Goal: Task Accomplishment & Management: Complete application form

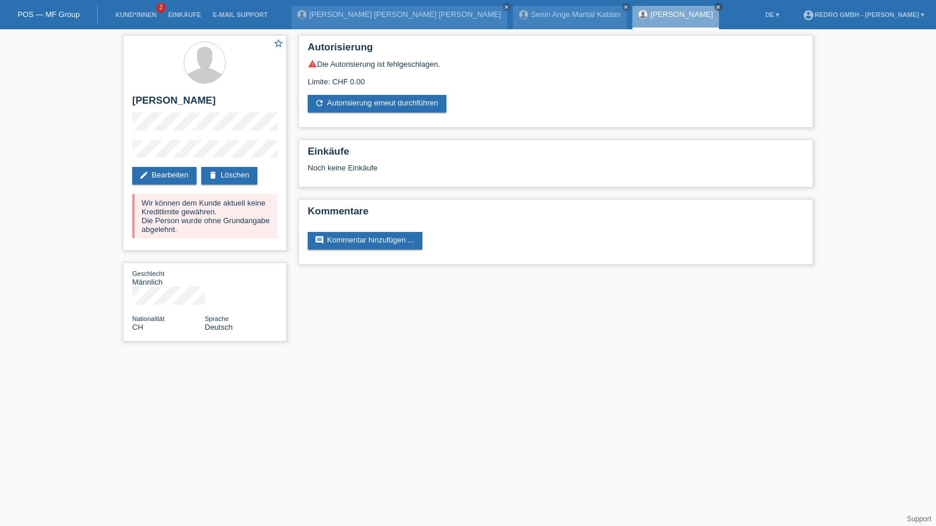
click at [143, 11] on li "Kund*innen 2" at bounding box center [135, 15] width 53 height 30
click at [139, 15] on link "Kund*innen" at bounding box center [135, 14] width 53 height 7
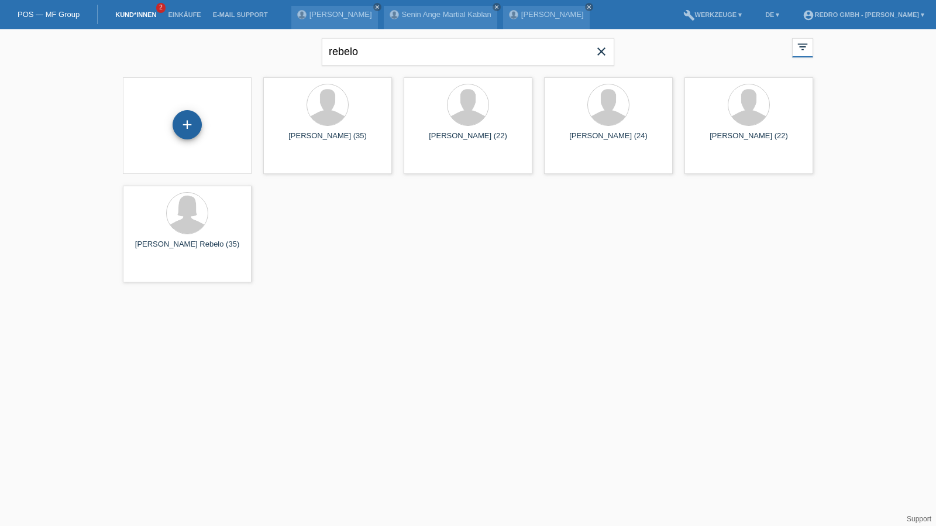
click at [188, 127] on div "+" at bounding box center [187, 124] width 29 height 29
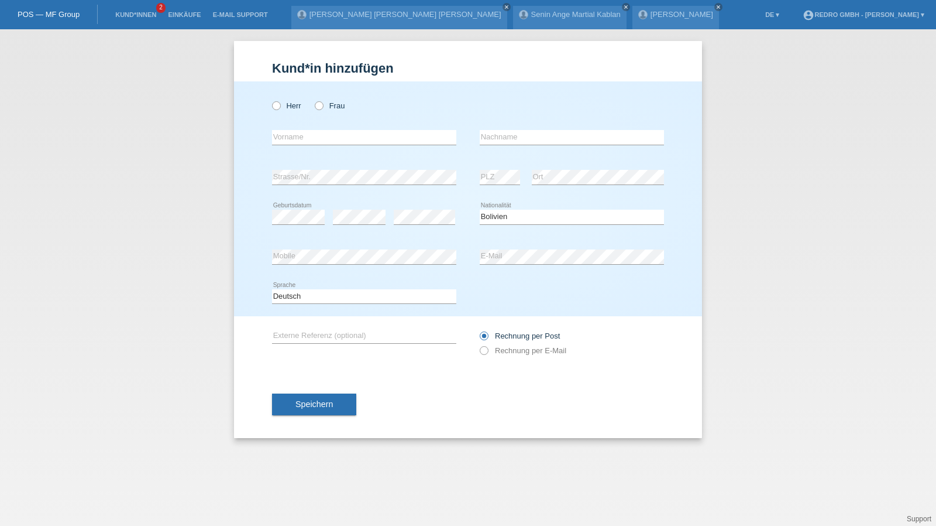
click at [393, 188] on div "error Strasse/Nr." at bounding box center [364, 177] width 184 height 40
click at [524, 133] on input "text" at bounding box center [572, 137] width 184 height 15
type input "Baudin"
click at [499, 217] on select "Bitte auswählen... Schweiz Deutschland Liechtenstein Österreich ------------ Af…" at bounding box center [572, 217] width 184 height 14
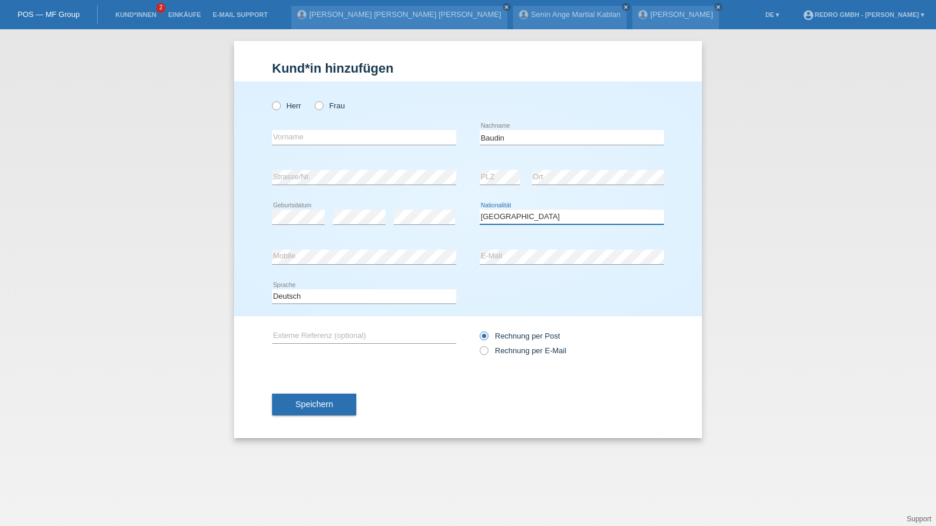
select select "BO"
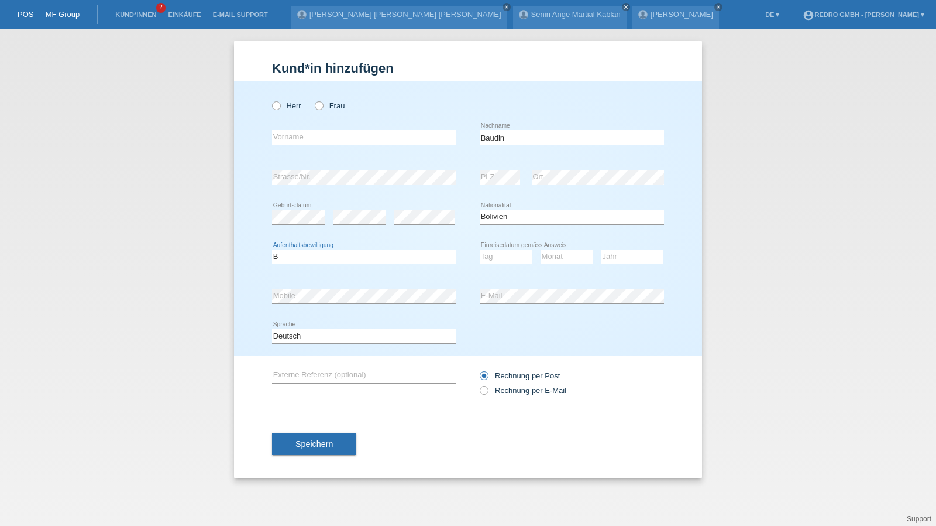
select select "B"
select select "01"
select select "08"
select select "2005"
click at [303, 334] on select "Deutsch Français Italiano English" at bounding box center [364, 335] width 184 height 14
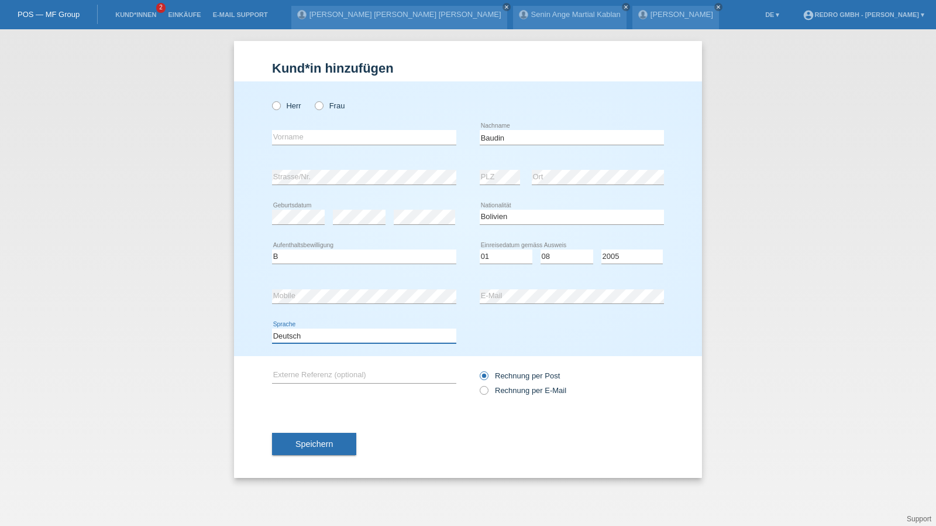
select select "fr"
click at [272, 328] on select "Deutsch Français Italiano English" at bounding box center [364, 335] width 184 height 14
click at [297, 444] on span "Speichern" at bounding box center [314, 443] width 37 height 9
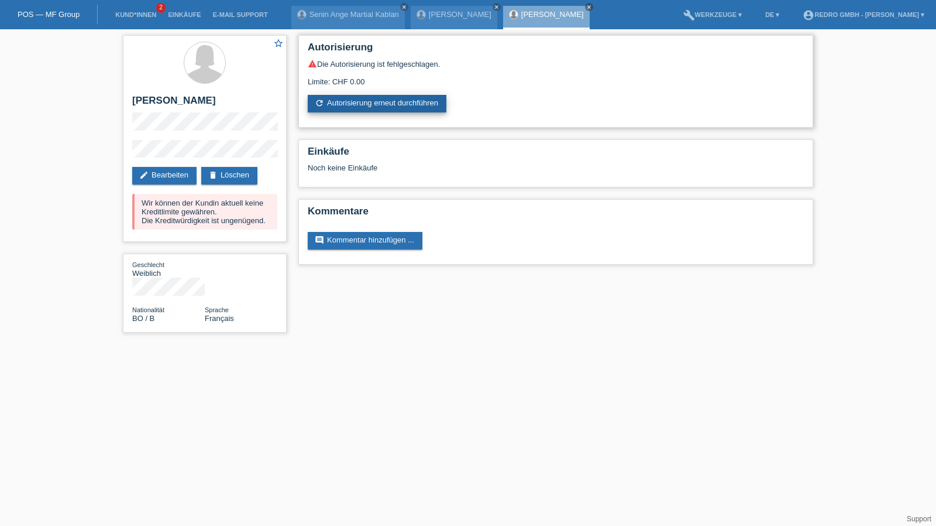
click at [355, 107] on link "refresh Autorisierung erneut durchführen" at bounding box center [377, 104] width 139 height 18
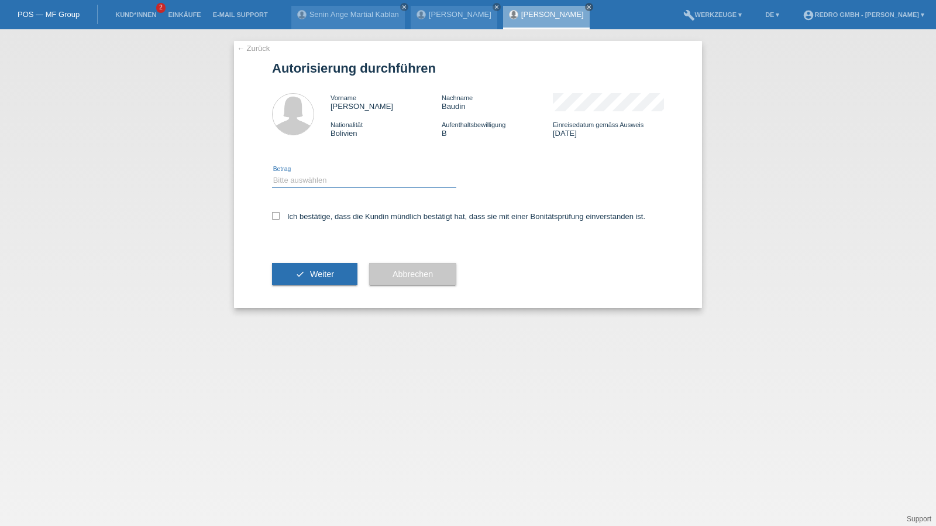
drag, startPoint x: 330, startPoint y: 179, endPoint x: 329, endPoint y: 185, distance: 6.5
click at [330, 179] on select "Bitte auswählen CHF 1.00 - CHF 499.00 CHF 500.00 - CHF 1'999.00 CHF 2'000.00 - …" at bounding box center [364, 180] width 184 height 14
select select "1"
click at [272, 173] on select "Bitte auswählen CHF 1.00 - CHF 499.00 CHF 500.00 - CHF 1'999.00 CHF 2'000.00 - …" at bounding box center [364, 180] width 184 height 14
click at [321, 224] on div "Ich bestätige, dass die Kundin mündlich bestätigt hat, dass sie mit einer Bonit…" at bounding box center [468, 220] width 392 height 40
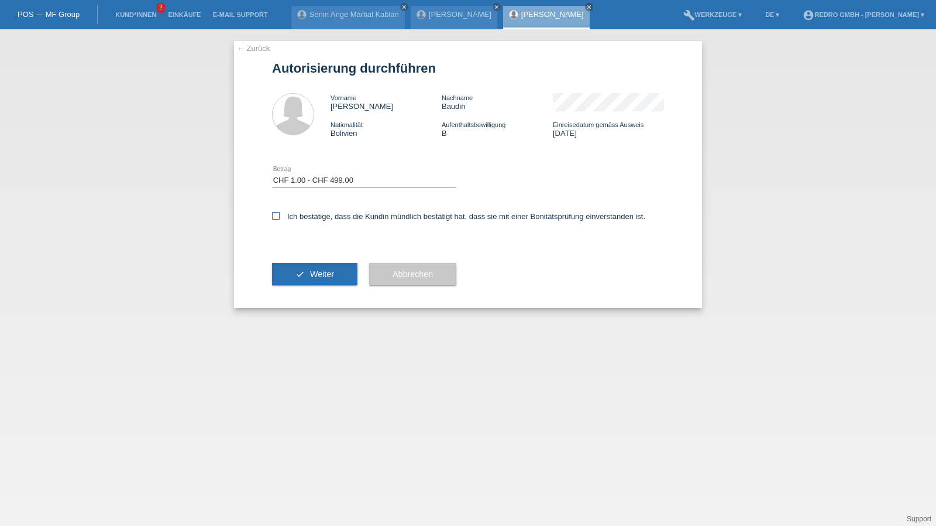
click at [325, 216] on label "Ich bestätige, dass die Kundin mündlich bestätigt hat, dass sie mit einer Bonit…" at bounding box center [458, 216] width 373 height 9
click at [280, 216] on input "Ich bestätige, dass die Kundin mündlich bestätigt hat, dass sie mit einer Bonit…" at bounding box center [276, 216] width 8 height 8
checkbox input "true"
click at [308, 282] on button "check Weiter" at bounding box center [314, 274] width 85 height 22
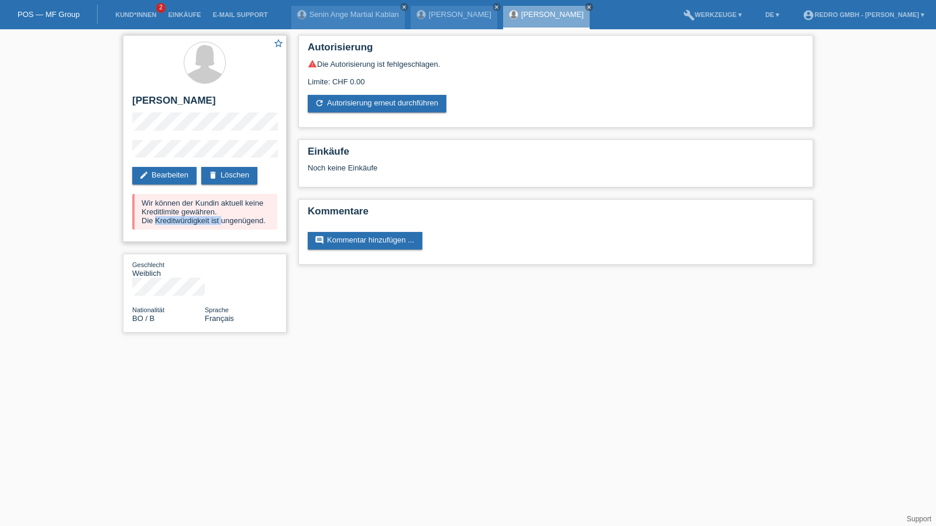
drag, startPoint x: 157, startPoint y: 221, endPoint x: 222, endPoint y: 222, distance: 65.6
click at [222, 222] on div "Wir können der Kundin aktuell keine Kreditlimite gewähren. Die Kreditwürdigkeit…" at bounding box center [204, 212] width 145 height 36
click at [243, 223] on div "Wir können der Kundin aktuell keine Kreditlimite gewähren. Die Kreditwürdigkeit…" at bounding box center [204, 212] width 145 height 36
click at [260, 223] on div "Wir können der Kundin aktuell keine Kreditlimite gewähren. Die Kreditwürdigkeit…" at bounding box center [204, 212] width 145 height 36
click at [135, 15] on link "Kund*innen" at bounding box center [135, 14] width 53 height 7
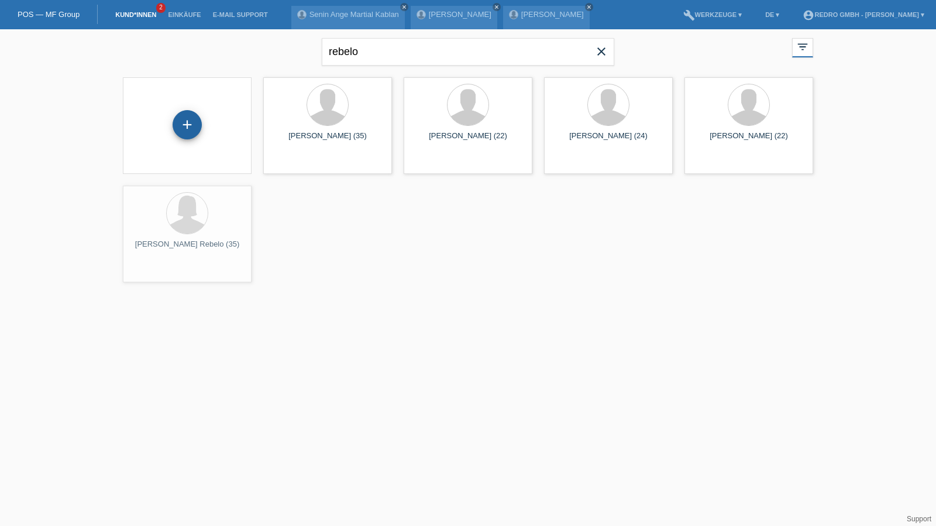
click at [183, 126] on div "+" at bounding box center [187, 124] width 29 height 29
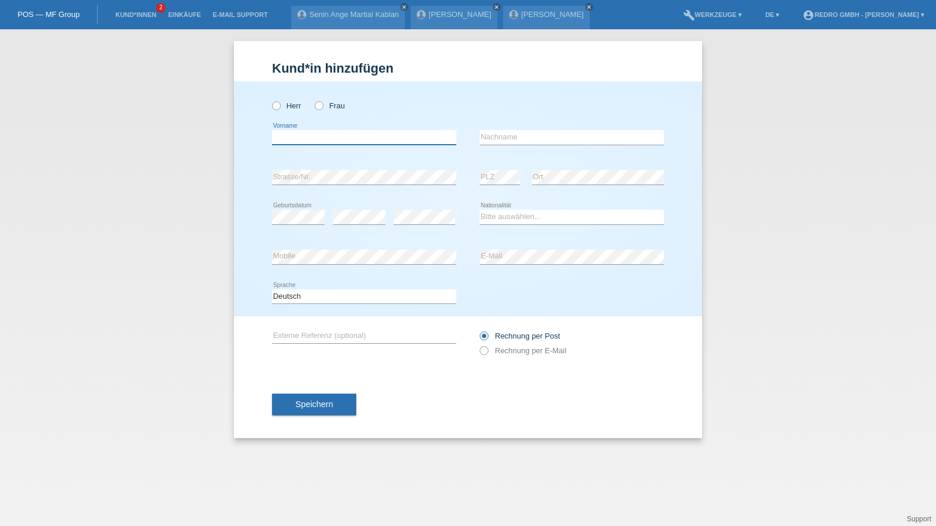
click at [347, 135] on input "text" at bounding box center [364, 137] width 184 height 15
paste input "[PERSON_NAME]"
type input "[PERSON_NAME]"
click at [534, 135] on input "text" at bounding box center [572, 137] width 184 height 15
paste input "Baudin"
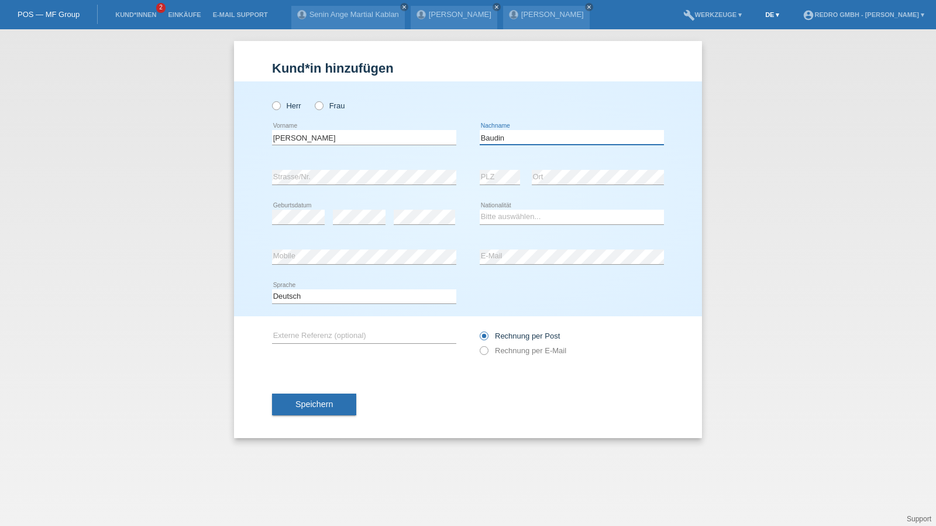
type input "Baudin"
drag, startPoint x: 794, startPoint y: 183, endPoint x: 759, endPoint y: 176, distance: 35.9
click at [794, 183] on div "Kund*in hinzufügen Kunde hinzufügen Kundin hinzufügen Herr Frau Raquel error Vo…" at bounding box center [468, 277] width 936 height 496
click at [143, 12] on link "Kund*innen" at bounding box center [135, 14] width 53 height 7
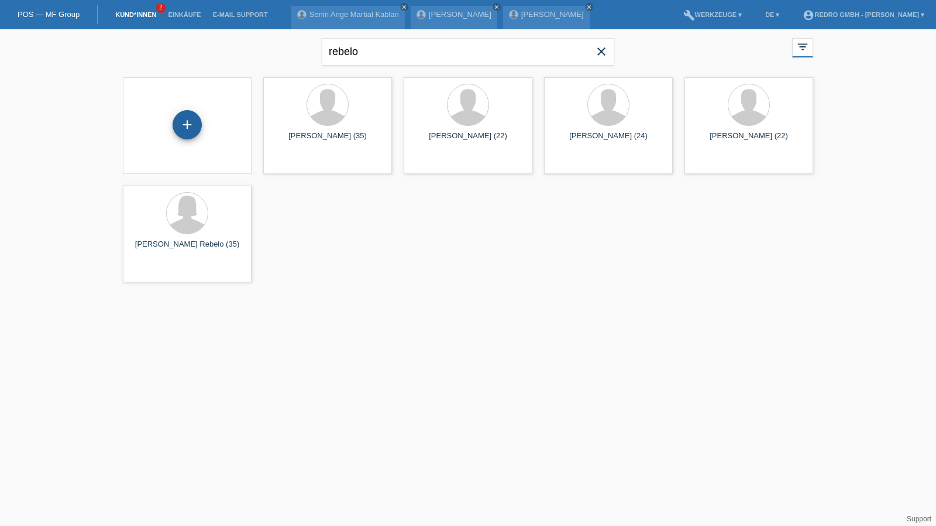
click at [199, 121] on div "+" at bounding box center [187, 125] width 28 height 20
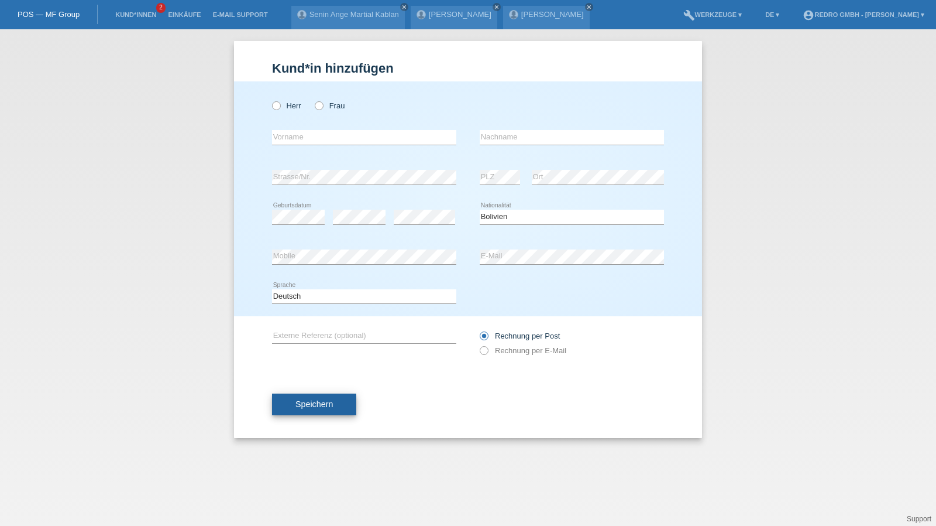
click at [320, 402] on span "Speichern" at bounding box center [314, 403] width 37 height 9
click at [135, 16] on link "Kund*innen" at bounding box center [135, 14] width 53 height 7
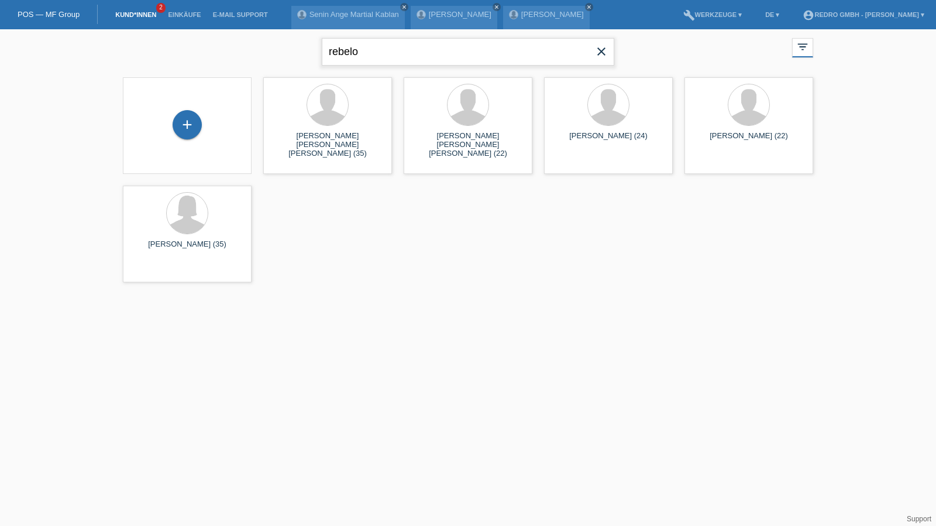
click at [382, 51] on input "rebelo" at bounding box center [468, 52] width 293 height 28
click at [364, 53] on input "rebelo" at bounding box center [468, 52] width 293 height 28
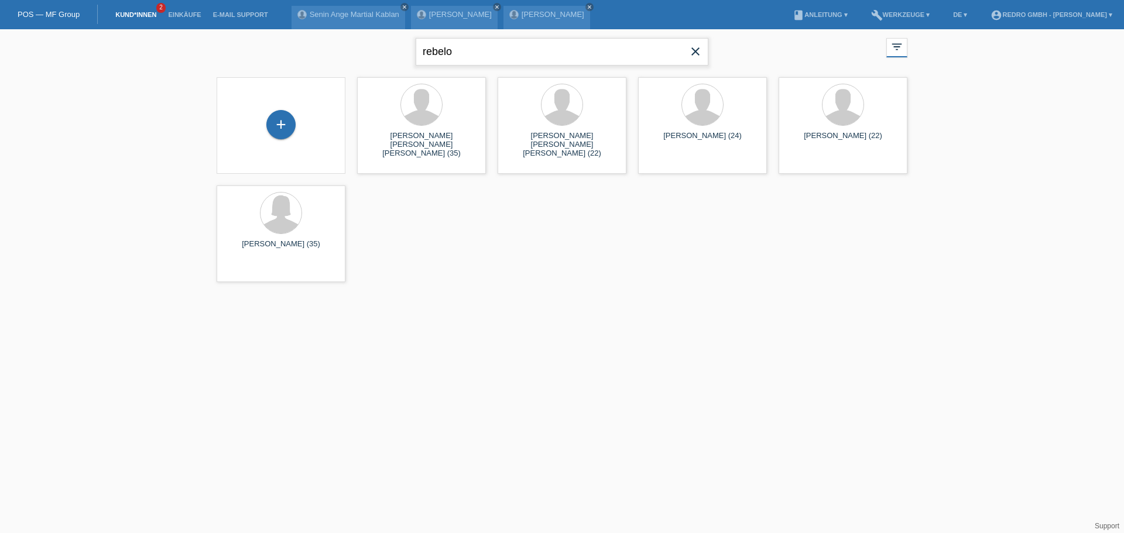
click at [491, 42] on input "rebelo" at bounding box center [562, 52] width 293 height 28
type input "rabije"
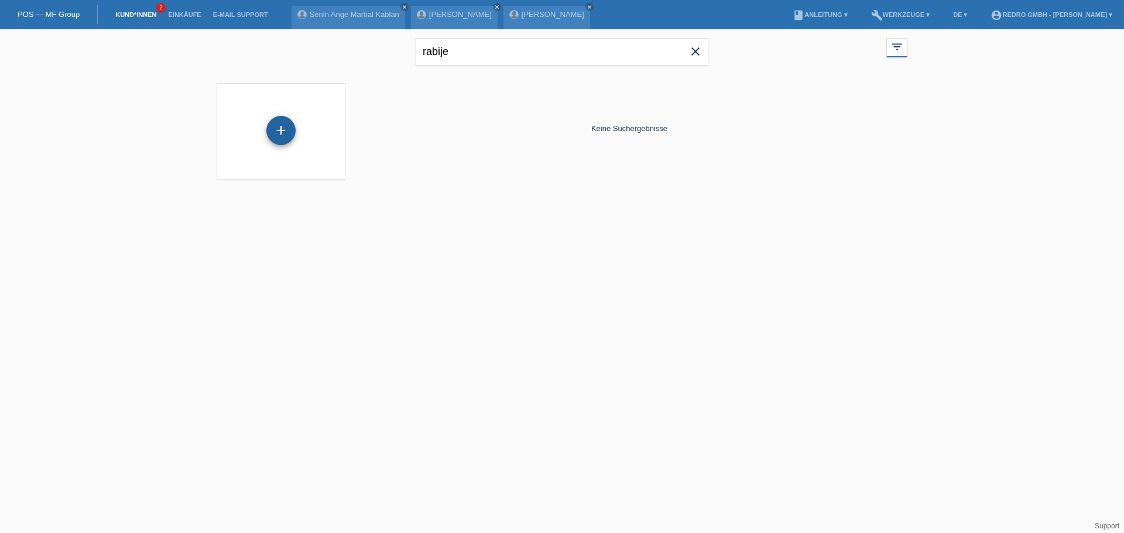
click at [269, 133] on div "+" at bounding box center [280, 130] width 29 height 29
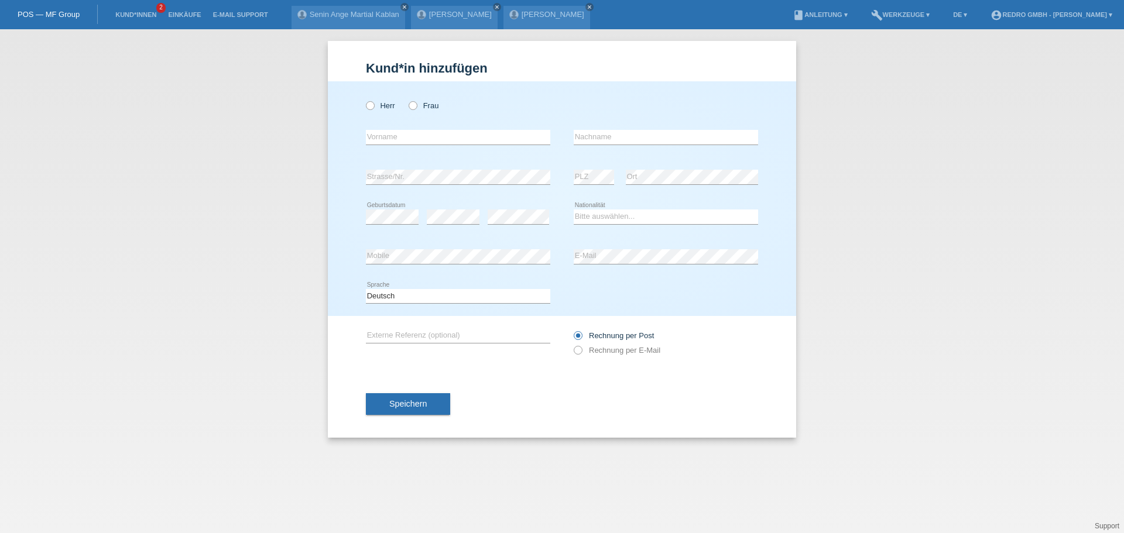
click at [438, 97] on div "Herr Frau" at bounding box center [458, 106] width 184 height 24
click at [430, 103] on label "Frau" at bounding box center [424, 105] width 30 height 9
click at [416, 103] on input "Frau" at bounding box center [413, 105] width 8 height 8
radio input "true"
click at [423, 140] on input "text" at bounding box center [458, 137] width 184 height 15
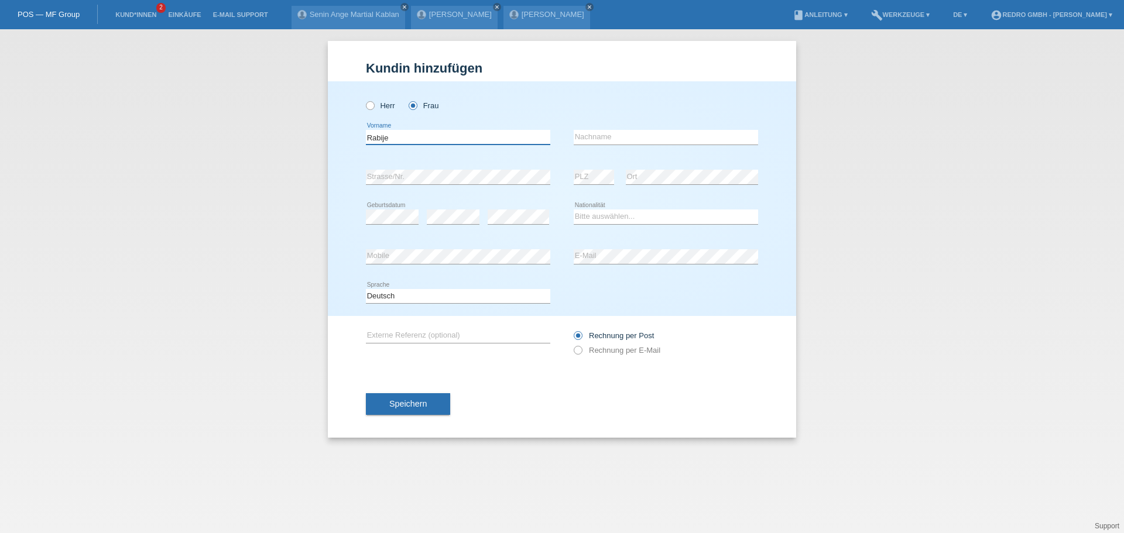
type input "Rabije"
click at [653, 131] on input "text" at bounding box center [666, 137] width 184 height 15
type input "Idrizi"
click at [442, 169] on div "error Strasse/Nr." at bounding box center [458, 177] width 184 height 40
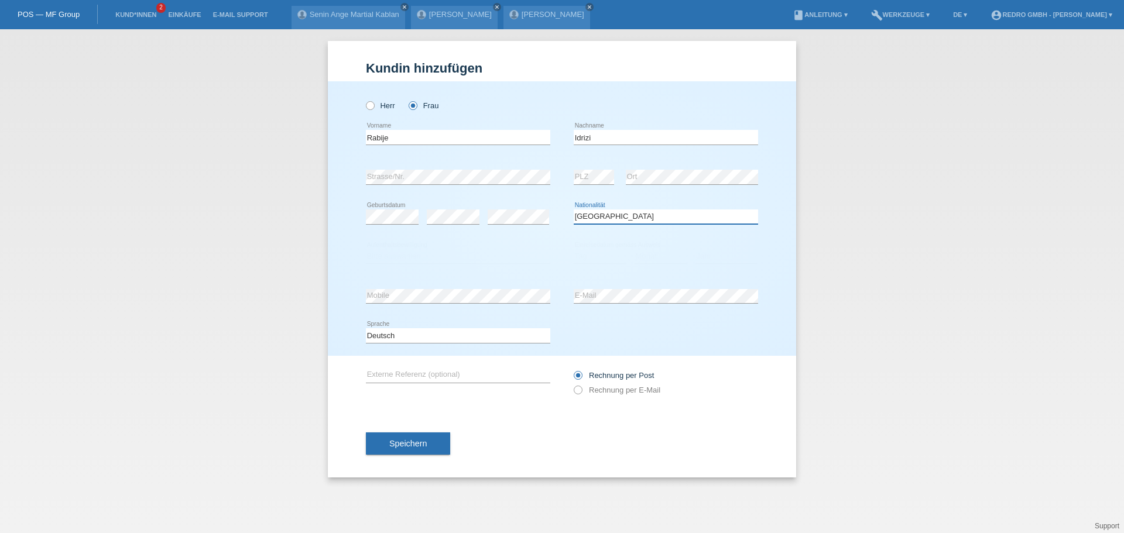
select select "IT"
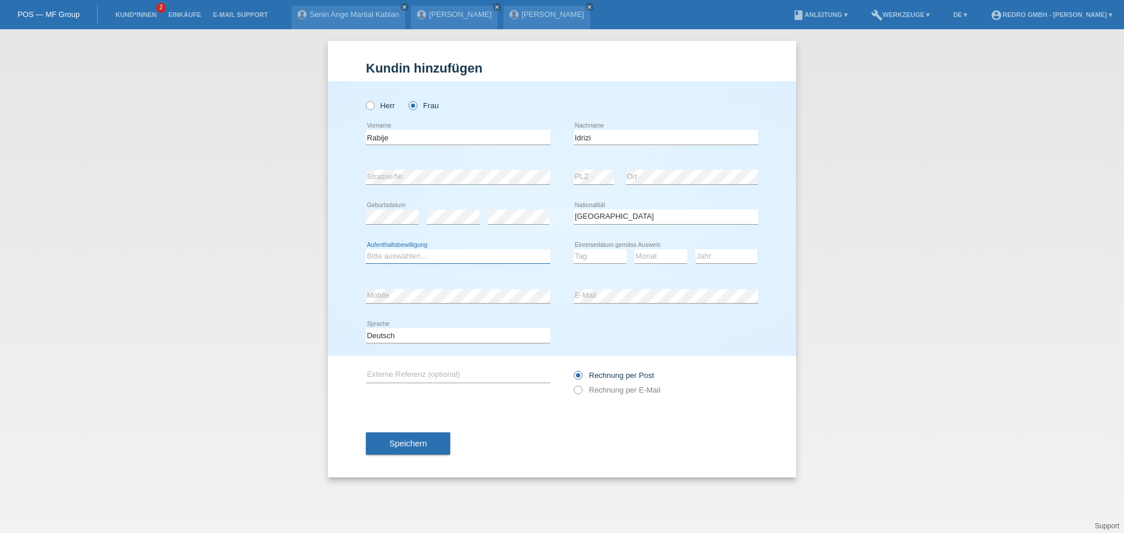
select select "B"
click at [603, 254] on select "Tag 01 02 03 04 05 06 07 08 09 10 11" at bounding box center [600, 256] width 53 height 14
select select "01"
select select "09"
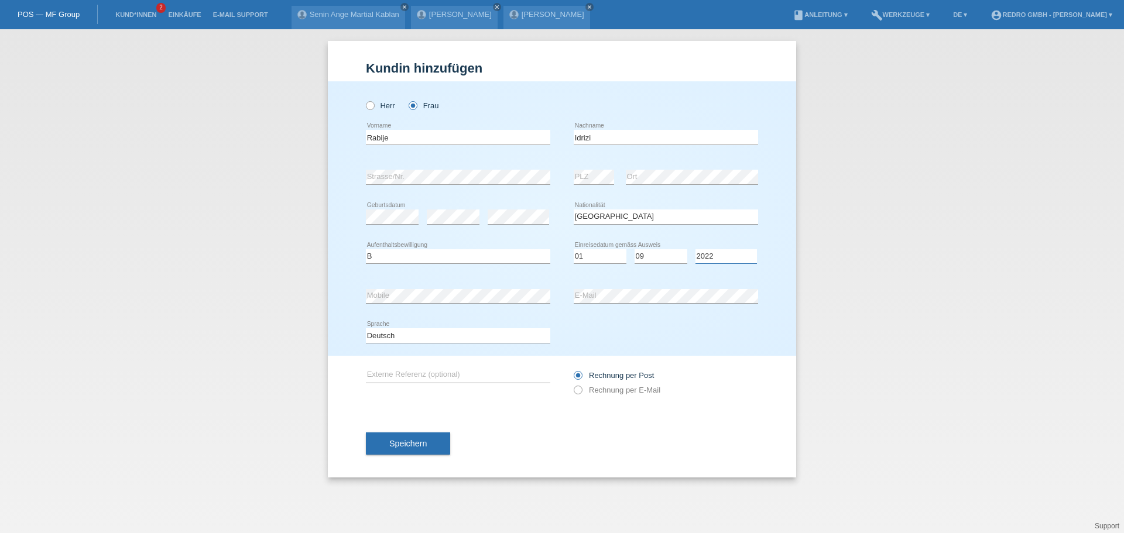
select select "2021"
click at [406, 442] on span "Speichern" at bounding box center [407, 443] width 37 height 9
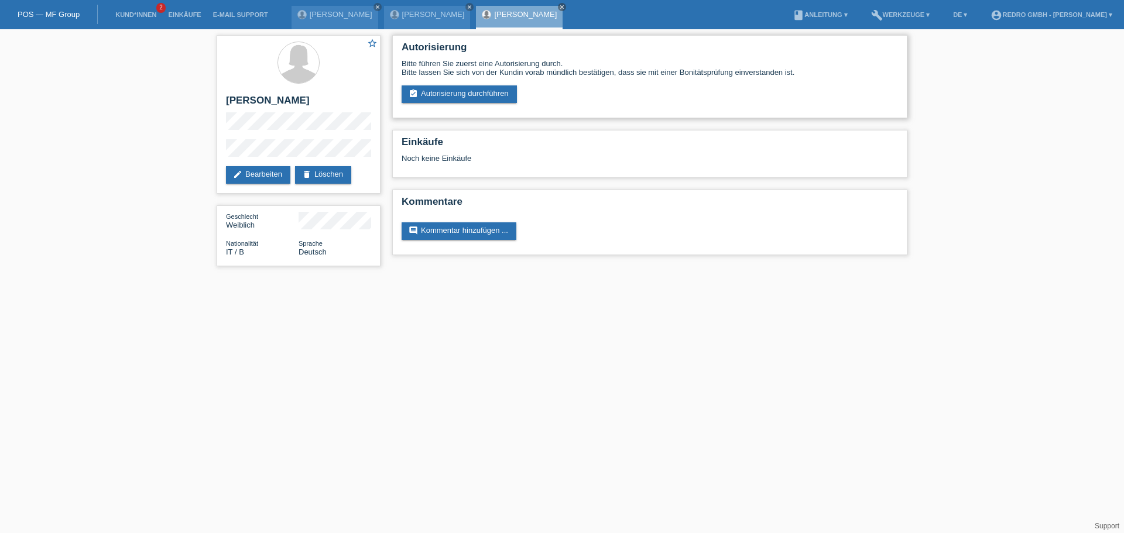
click at [447, 73] on div "Bitte führen Sie zuerst eine Autorisierung durch. Bitte lassen Sie sich von der…" at bounding box center [649, 68] width 496 height 18
click at [443, 86] on link "assignment_turned_in Autorisierung durchführen" at bounding box center [458, 94] width 115 height 18
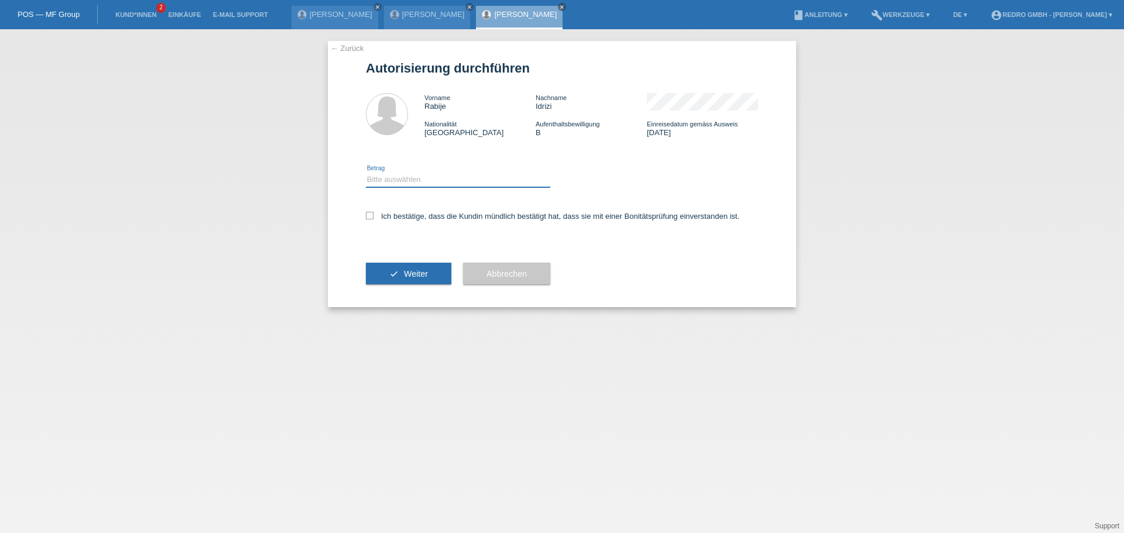
click at [433, 183] on select "Bitte auswählen CHF 1.00 - CHF 499.00 CHF 500.00 - CHF 1'999.00 CHF 2'000.00 - …" at bounding box center [458, 180] width 184 height 14
select select "1"
click at [366, 173] on select "Bitte auswählen CHF 1.00 - CHF 499.00 CHF 500.00 - CHF 1'999.00 CHF 2'000.00 - …" at bounding box center [458, 180] width 184 height 14
click at [416, 215] on label "Ich bestätige, dass die Kundin mündlich bestätigt hat, dass sie mit einer Bonit…" at bounding box center [552, 216] width 373 height 9
click at [373, 215] on input "Ich bestätige, dass die Kundin mündlich bestätigt hat, dass sie mit einer Bonit…" at bounding box center [370, 216] width 8 height 8
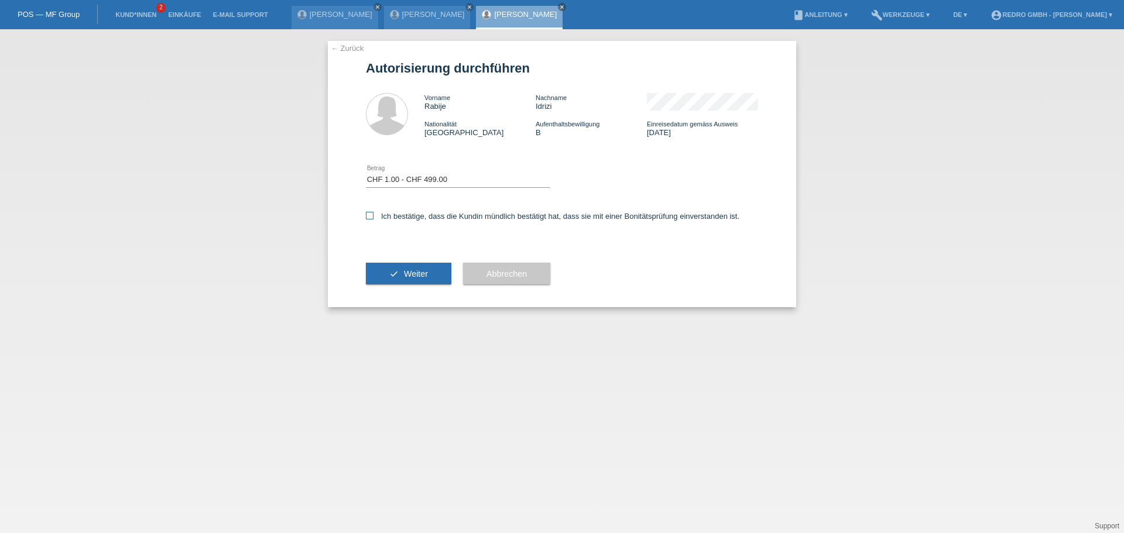
checkbox input "true"
click at [389, 283] on button "check Weiter" at bounding box center [408, 274] width 85 height 22
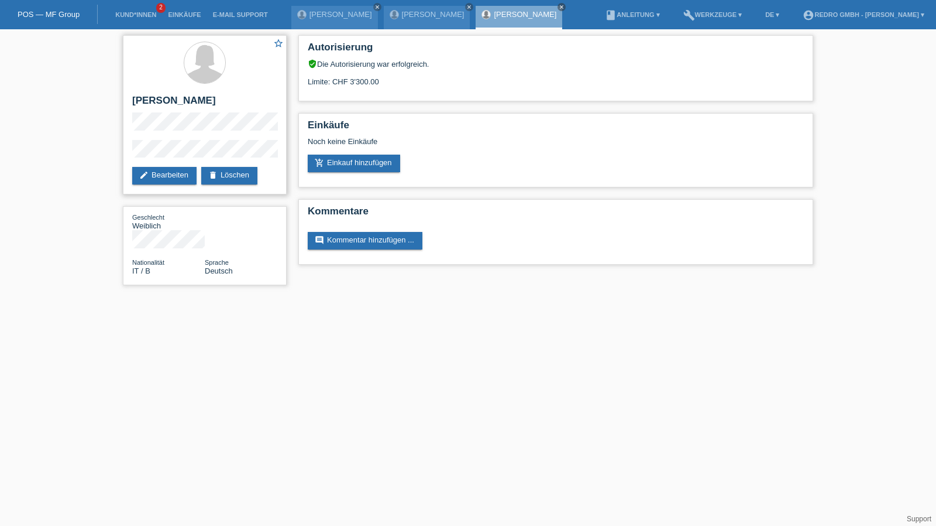
click at [159, 104] on h2 "[PERSON_NAME]" at bounding box center [204, 104] width 145 height 18
copy div "[PERSON_NAME]"
click at [118, 156] on div "star_border Rabije Idrizi edit Bearbeiten delete Löschen Geschlecht Weiblich Na…" at bounding box center [205, 162] width 176 height 267
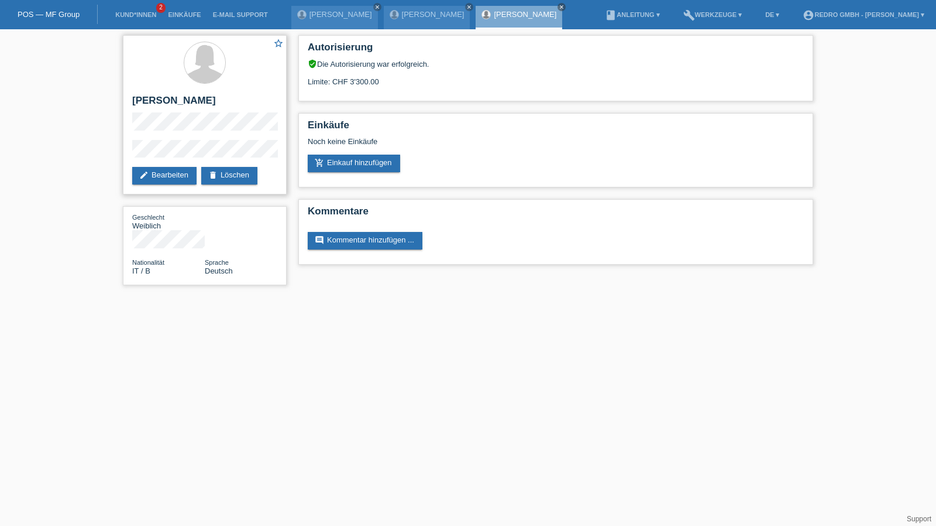
click at [177, 99] on h2 "[PERSON_NAME]" at bounding box center [204, 104] width 145 height 18
copy div "[PERSON_NAME]"
click at [128, 17] on link "Kund*innen" at bounding box center [135, 14] width 53 height 7
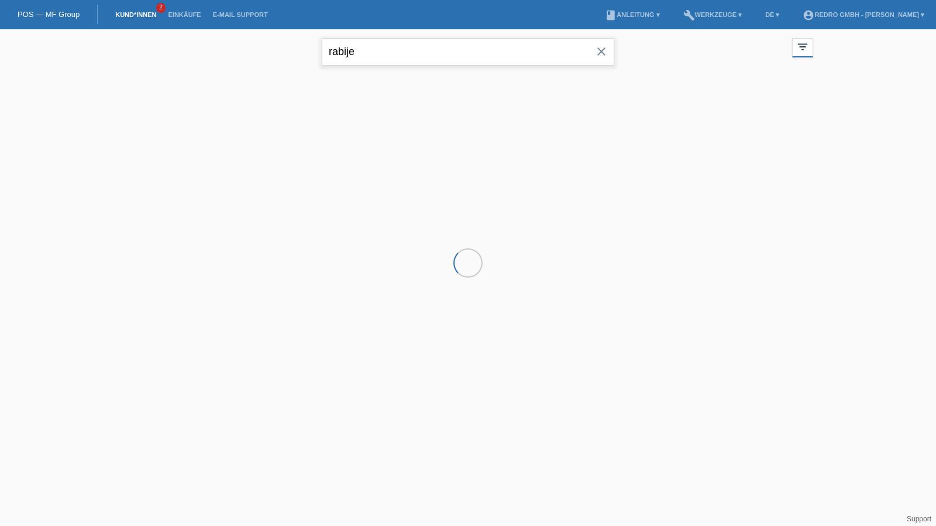
click at [375, 56] on input "rabije" at bounding box center [468, 52] width 293 height 28
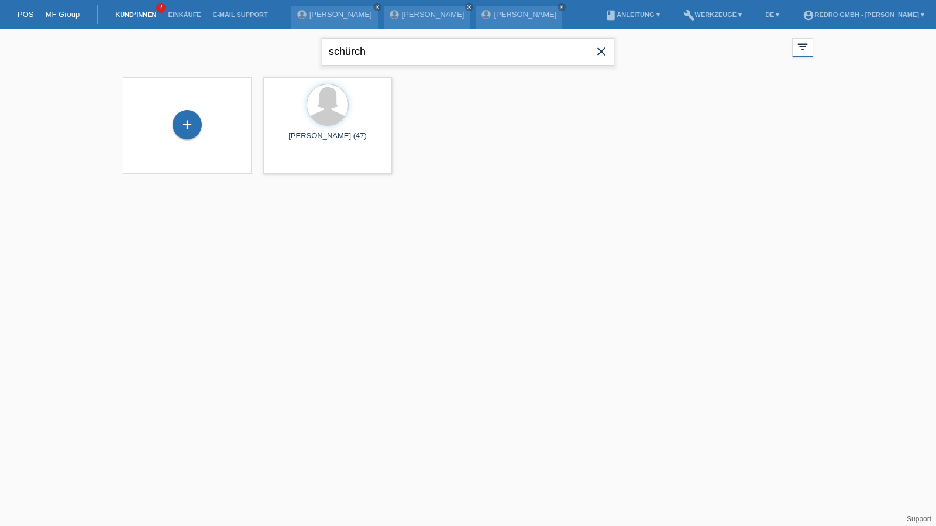
type input "schürch"
click at [289, 162] on span "Anzeigen" at bounding box center [297, 163] width 32 height 9
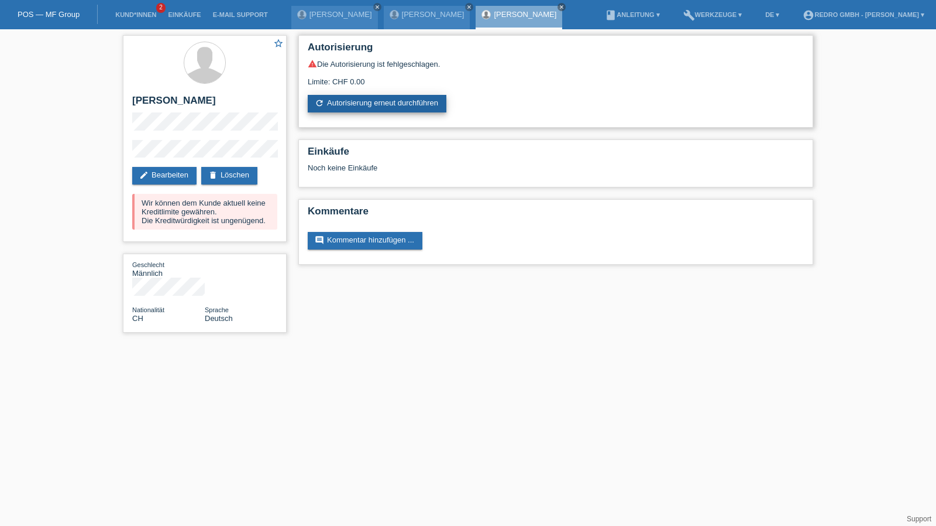
click at [371, 102] on link "refresh Autorisierung erneut durchführen" at bounding box center [377, 104] width 139 height 18
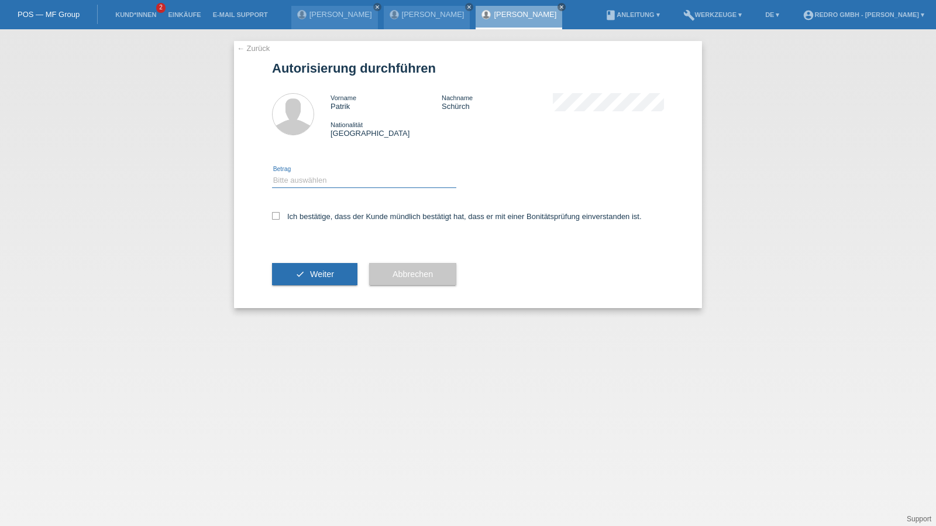
drag, startPoint x: 321, startPoint y: 174, endPoint x: 314, endPoint y: 187, distance: 14.7
click at [321, 174] on select "Bitte auswählen CHF 1.00 - CHF 499.00 CHF 500.00 - CHF 1'999.00 CHF 2'000.00 - …" at bounding box center [364, 180] width 184 height 14
select select "1"
click at [272, 173] on select "Bitte auswählen CHF 1.00 - CHF 499.00 CHF 500.00 - CHF 1'999.00 CHF 2'000.00 - …" at bounding box center [364, 180] width 184 height 14
click at [299, 217] on label "Ich bestätige, dass der Kunde mündlich bestätigt hat, dass er mit einer Bonität…" at bounding box center [457, 216] width 370 height 9
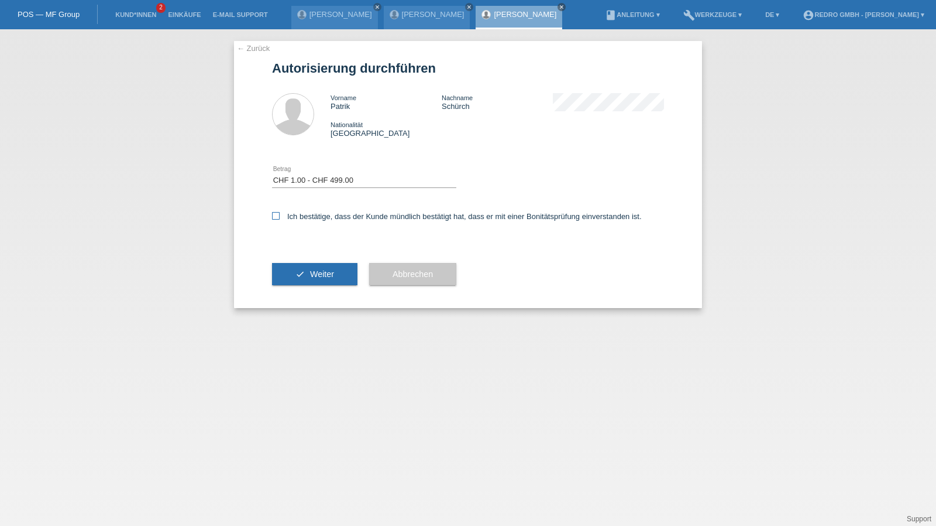
click at [280, 217] on input "Ich bestätige, dass der Kunde mündlich bestätigt hat, dass er mit einer Bonität…" at bounding box center [276, 216] width 8 height 8
checkbox input "true"
click at [306, 282] on button "check Weiter" at bounding box center [314, 274] width 85 height 22
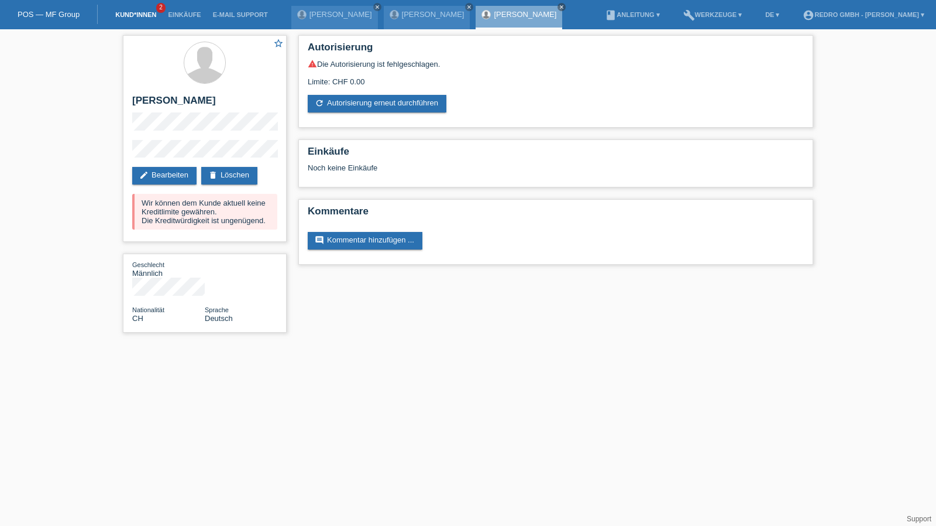
click at [150, 17] on link "Kund*innen" at bounding box center [135, 14] width 53 height 7
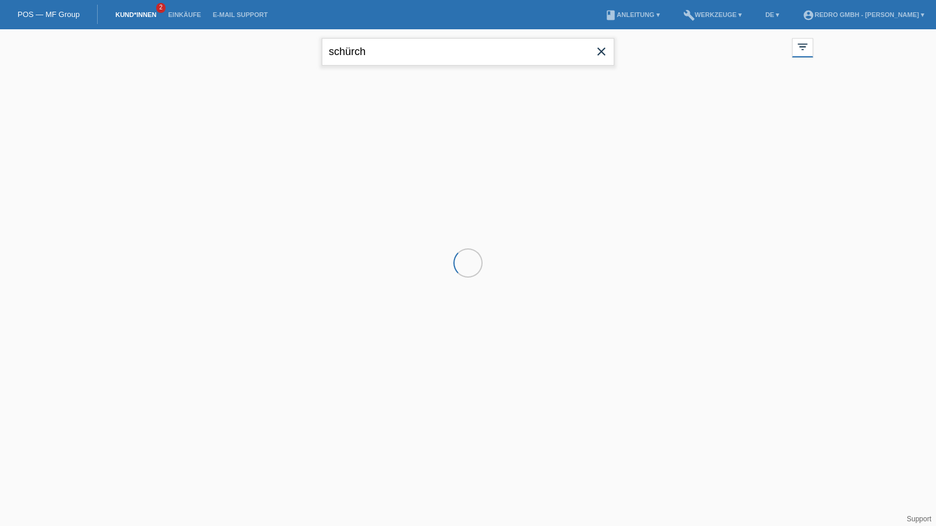
click at [406, 52] on input "schürch" at bounding box center [468, 52] width 293 height 28
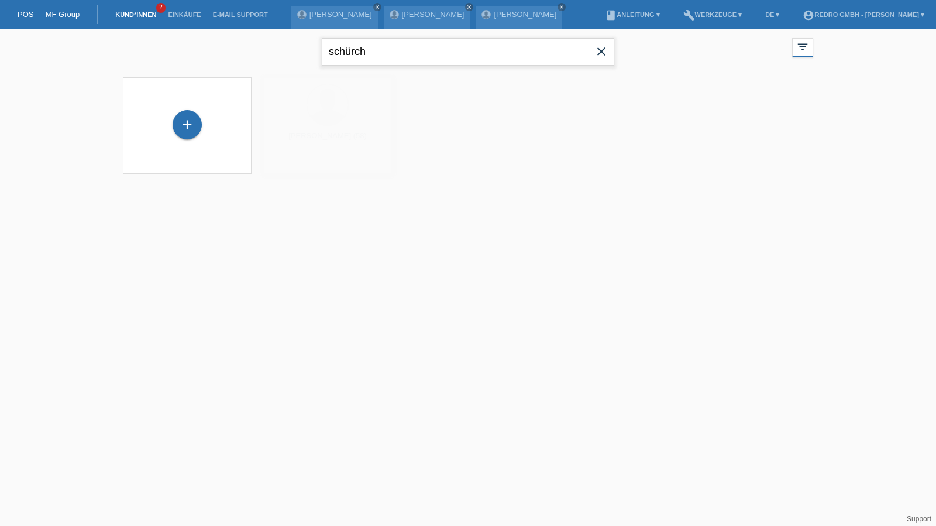
click at [406, 52] on input "schürch" at bounding box center [468, 52] width 293 height 28
click at [373, 52] on input "schürch" at bounding box center [468, 52] width 293 height 28
type input "[PERSON_NAME]"
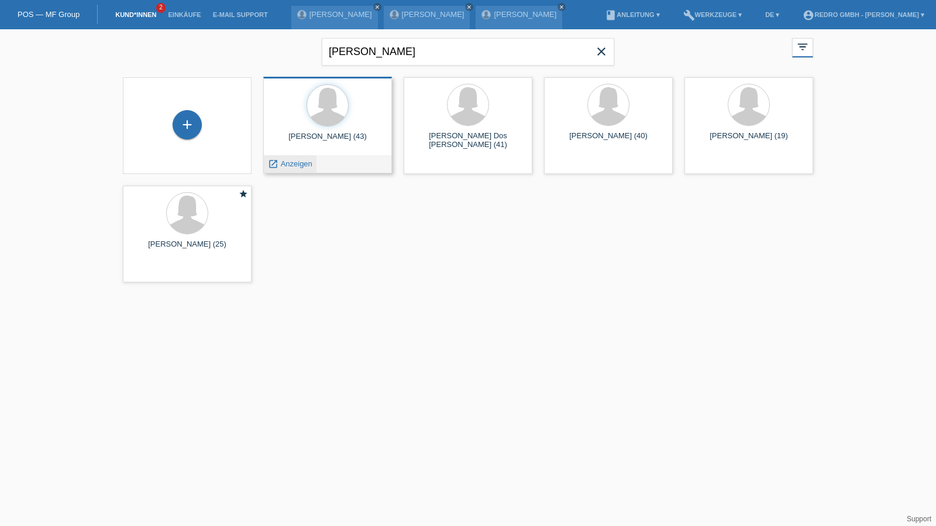
click at [301, 163] on span "Anzeigen" at bounding box center [297, 163] width 32 height 9
